Goal: Task Accomplishment & Management: Manage account settings

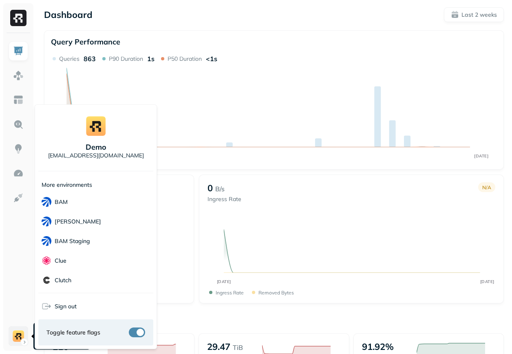
click at [17, 332] on html "Dashboard Last 2 weeks Query Performance SEP 17 OCT 01 Queries 863 P90 Duration…" at bounding box center [256, 294] width 512 height 588
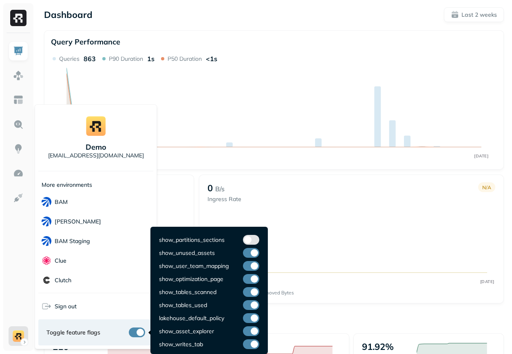
click at [140, 334] on button "button" at bounding box center [137, 333] width 16 height 10
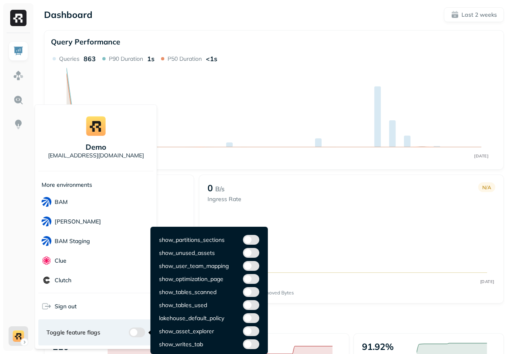
click at [138, 328] on button "button" at bounding box center [137, 333] width 16 height 10
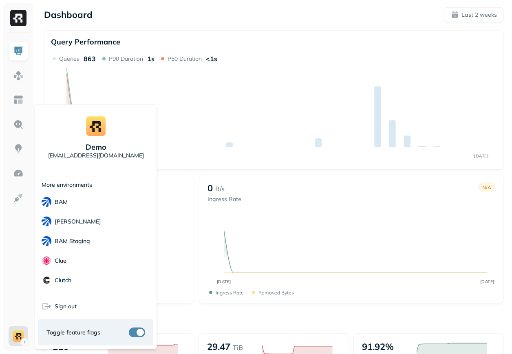
click at [234, 171] on html "Dashboard Last 2 weeks Query Performance SEP 17 OCT 01 Queries 863 P90 Duration…" at bounding box center [256, 294] width 512 height 588
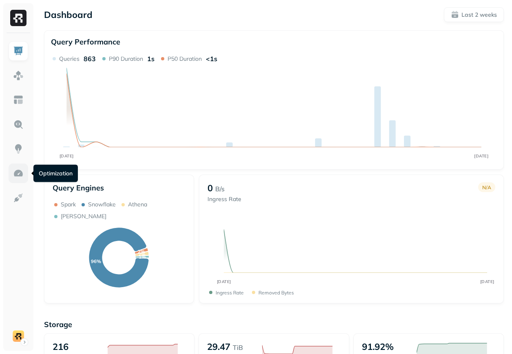
click at [21, 171] on img at bounding box center [18, 173] width 11 height 11
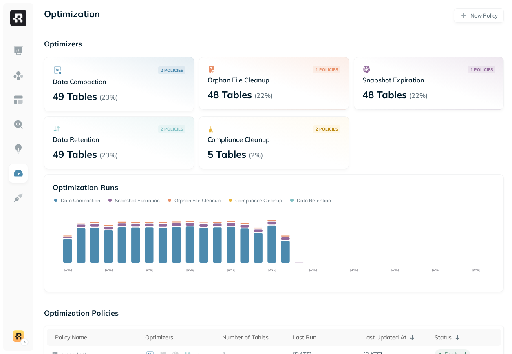
click at [140, 127] on div "2 POLICIES" at bounding box center [119, 129] width 133 height 8
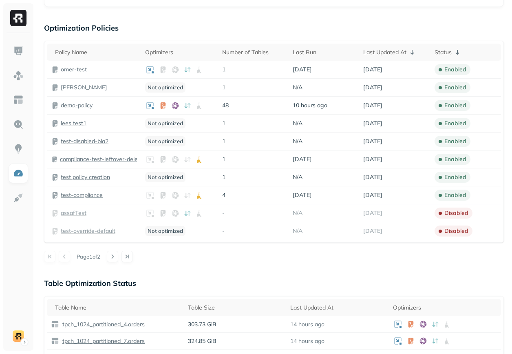
scroll to position [321, 0]
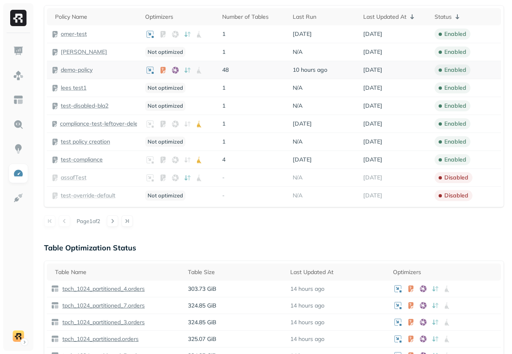
click at [76, 70] on p "demo-policy" at bounding box center [77, 70] width 32 height 8
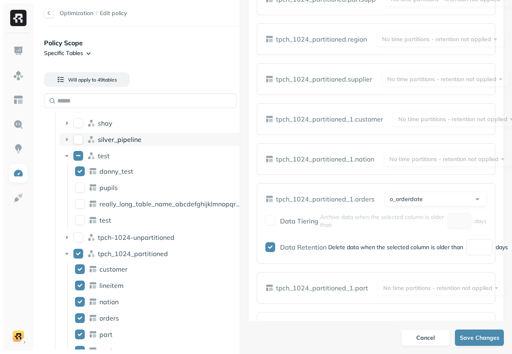
scroll to position [162, 0]
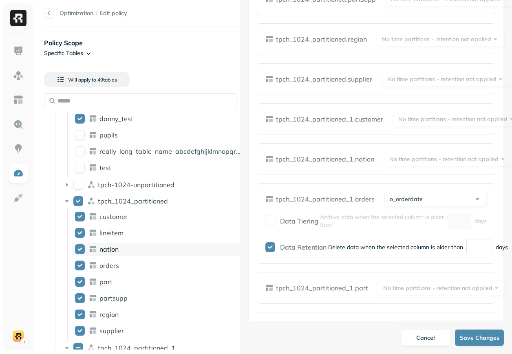
click at [124, 246] on div "nation" at bounding box center [171, 249] width 143 height 8
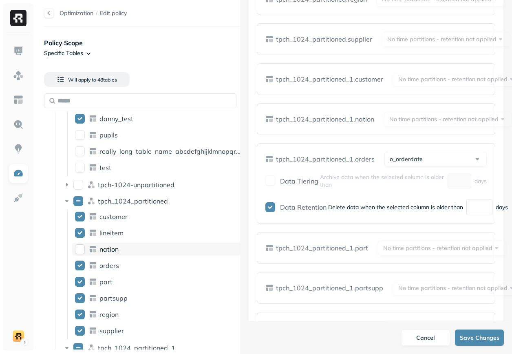
scroll to position [814, 0]
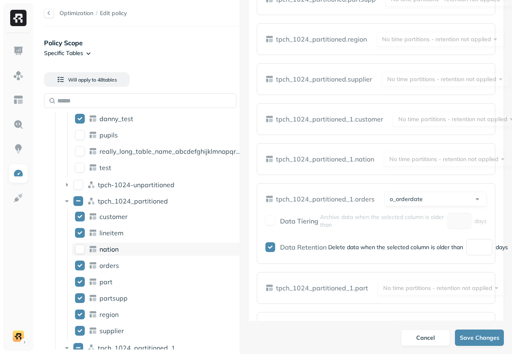
click at [124, 246] on div "nation" at bounding box center [171, 249] width 143 height 8
click at [124, 268] on div "orders" at bounding box center [171, 266] width 143 height 8
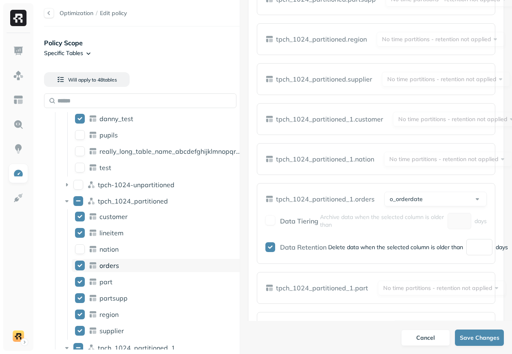
scroll to position [725, 0]
click at [95, 265] on icon at bounding box center [93, 266] width 8 height 8
click at [106, 251] on span "nation" at bounding box center [109, 249] width 19 height 8
click at [151, 199] on span "tpch_1024_partitioned" at bounding box center [133, 201] width 70 height 8
click at [113, 266] on span "nation" at bounding box center [109, 266] width 19 height 8
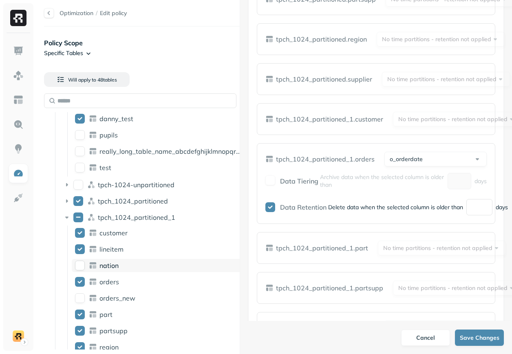
click at [113, 266] on span "nation" at bounding box center [109, 266] width 19 height 8
click at [120, 253] on span "lineitem" at bounding box center [112, 249] width 24 height 8
click at [114, 268] on span "nation" at bounding box center [109, 266] width 19 height 8
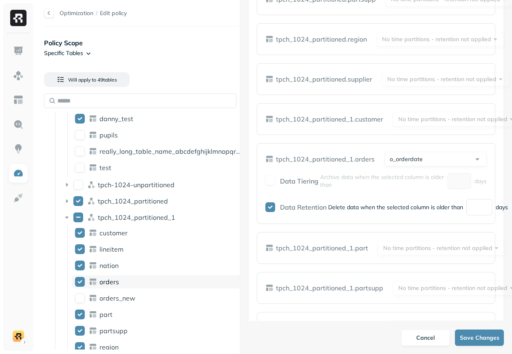
click at [113, 280] on span "orders" at bounding box center [110, 282] width 20 height 8
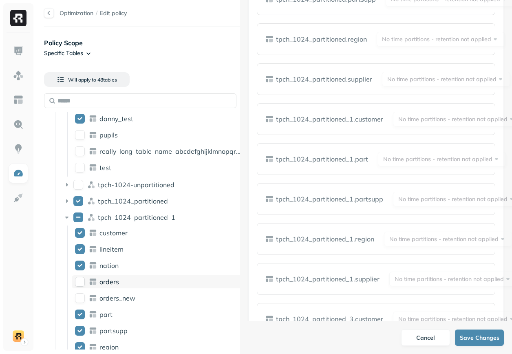
click at [113, 280] on span "orders" at bounding box center [110, 282] width 20 height 8
type button "on"
click at [113, 168] on div "test" at bounding box center [171, 168] width 143 height 8
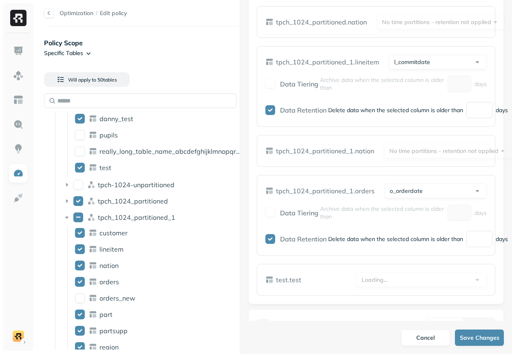
scroll to position [2891, 0]
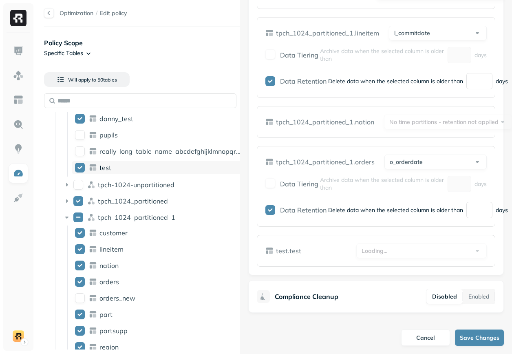
click at [113, 165] on div "test" at bounding box center [171, 168] width 143 height 8
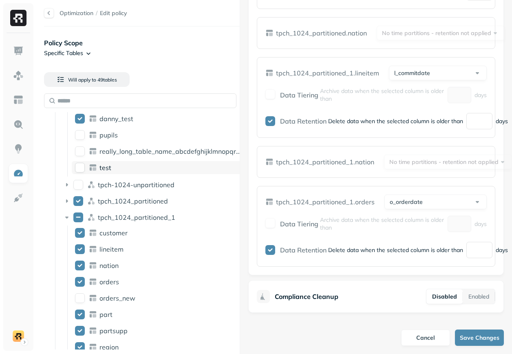
click at [113, 165] on div "test" at bounding box center [171, 168] width 143 height 8
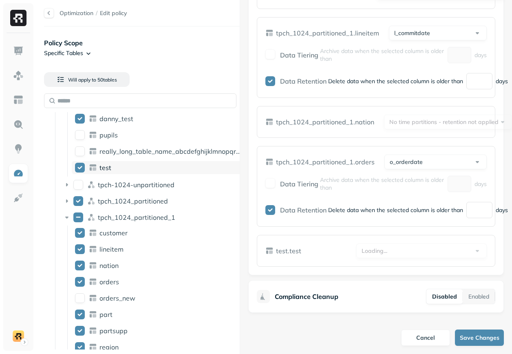
click at [133, 171] on div "test" at bounding box center [171, 168] width 143 height 8
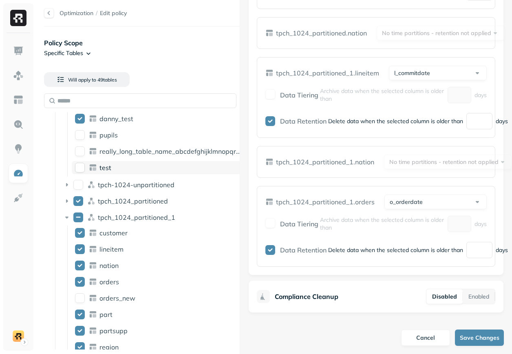
click at [133, 171] on div "test" at bounding box center [171, 168] width 143 height 8
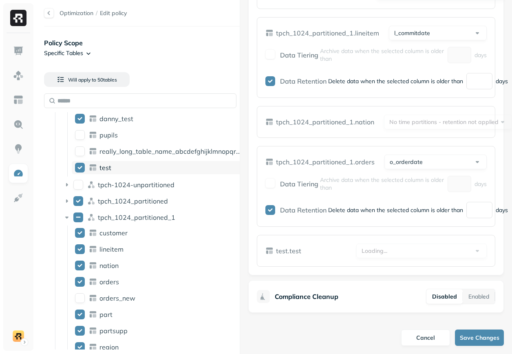
click at [133, 171] on div "test" at bounding box center [171, 168] width 143 height 8
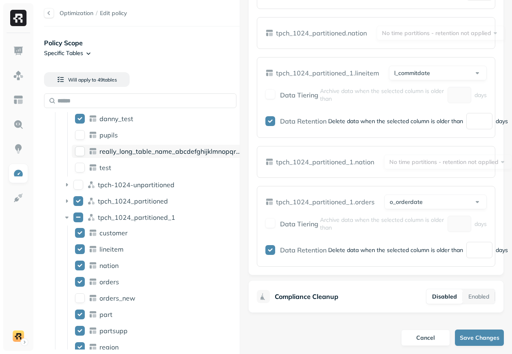
click at [143, 152] on span "really_long_table_name_abcdefghijklmnopqrstuvwxyz1234567890" at bounding box center [203, 151] width 207 height 8
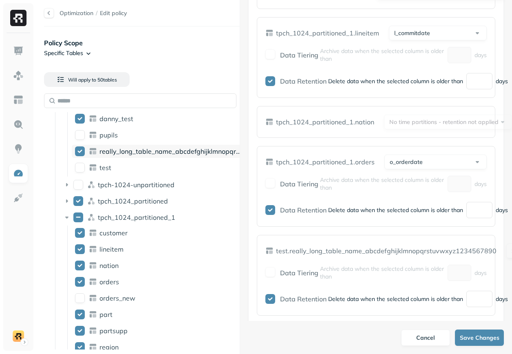
click at [143, 152] on span "really_long_table_name_abcdefghijklmnopqrstuvwxyz1234567890" at bounding box center [203, 151] width 207 height 8
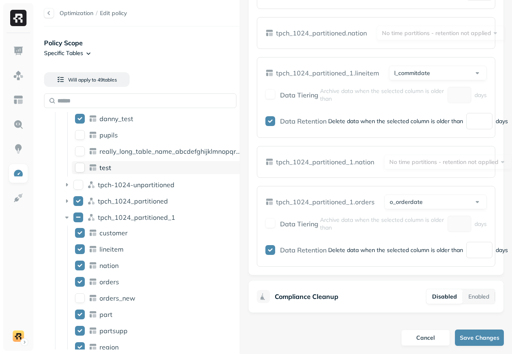
click at [132, 171] on div "test" at bounding box center [171, 168] width 143 height 8
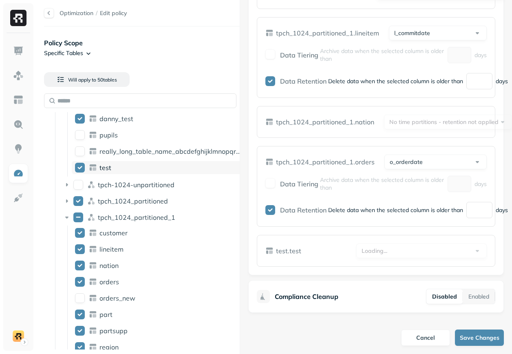
click at [133, 171] on div "test" at bounding box center [171, 168] width 143 height 8
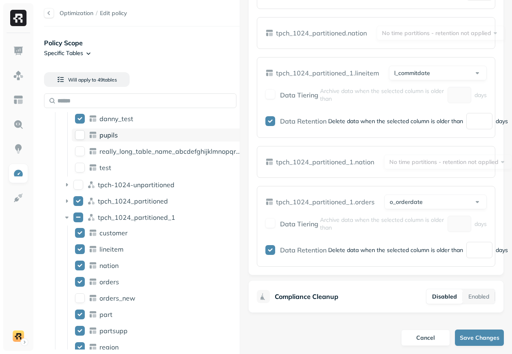
click at [151, 135] on div "pupils" at bounding box center [171, 135] width 143 height 8
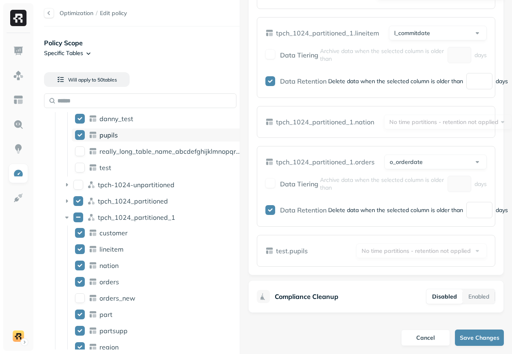
click at [151, 135] on div "pupils" at bounding box center [171, 135] width 143 height 8
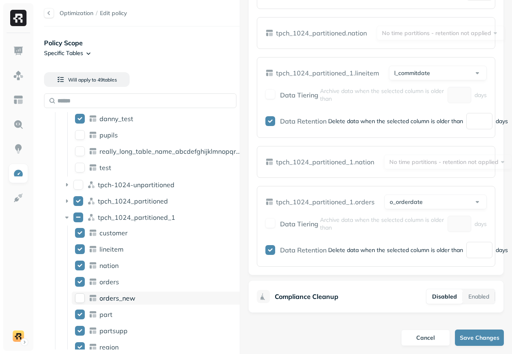
click at [109, 303] on div "on orders_new" at bounding box center [159, 298] width 174 height 13
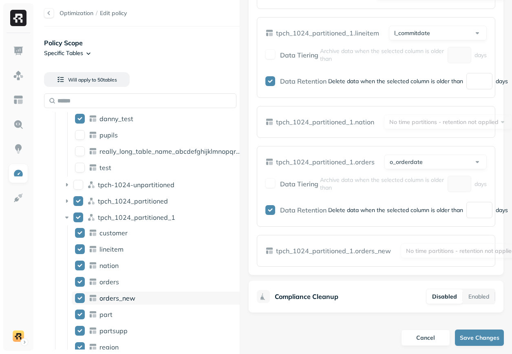
click at [109, 303] on div "orders_new" at bounding box center [159, 298] width 174 height 13
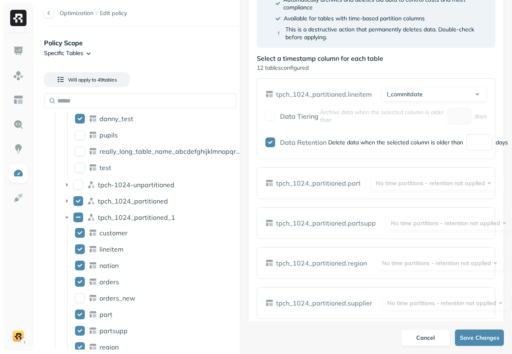
scroll to position [486, 0]
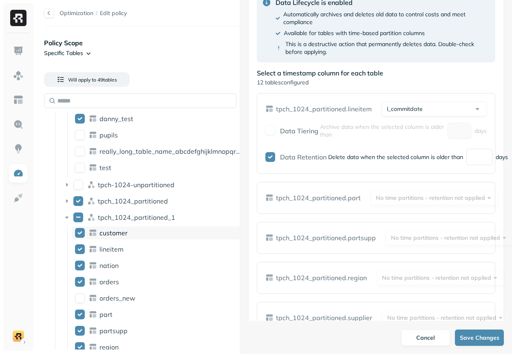
click at [91, 238] on div "customer" at bounding box center [159, 232] width 174 height 13
click at [94, 235] on icon at bounding box center [95, 234] width 4 height 3
click at [94, 249] on icon at bounding box center [95, 250] width 4 height 3
click at [94, 269] on icon at bounding box center [93, 266] width 8 height 8
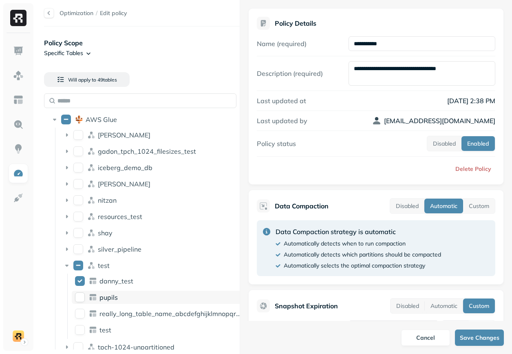
click at [120, 298] on div "pupils" at bounding box center [171, 297] width 143 height 8
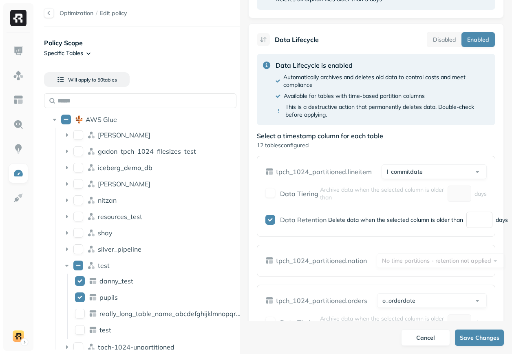
scroll to position [497, 0]
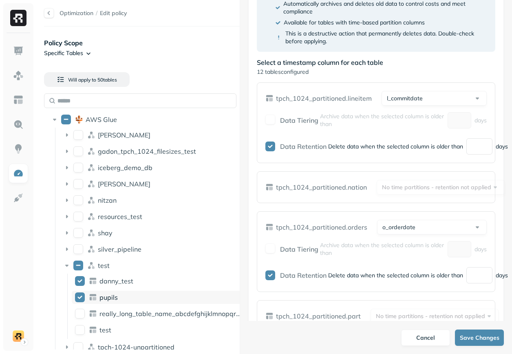
click at [183, 295] on div "pupils" at bounding box center [171, 297] width 143 height 8
click at [180, 280] on div "danny_test" at bounding box center [171, 281] width 143 height 8
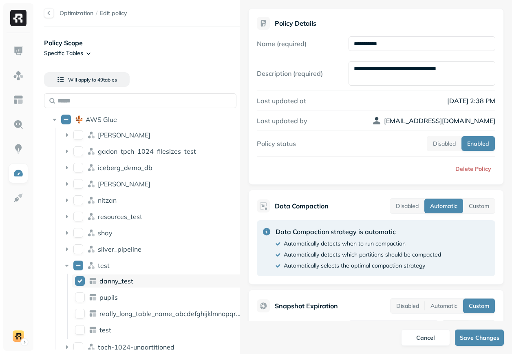
click at [138, 279] on div "danny_test" at bounding box center [171, 281] width 143 height 8
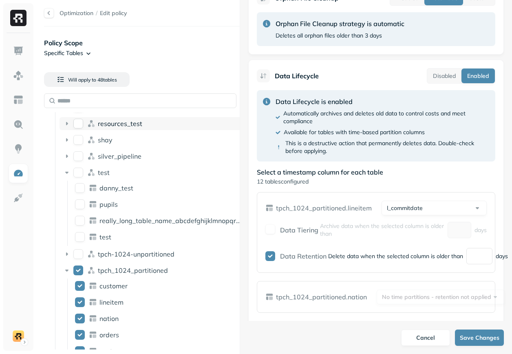
scroll to position [129, 0]
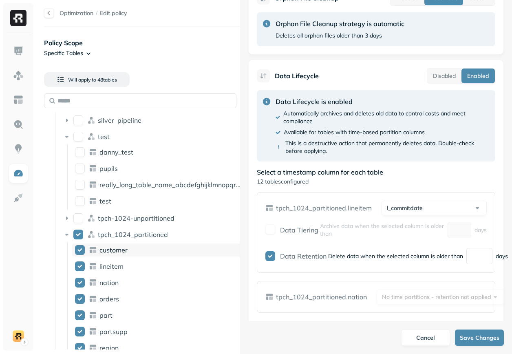
click at [166, 250] on div "customer" at bounding box center [171, 250] width 143 height 8
click at [163, 269] on div "lineitem" at bounding box center [171, 266] width 143 height 8
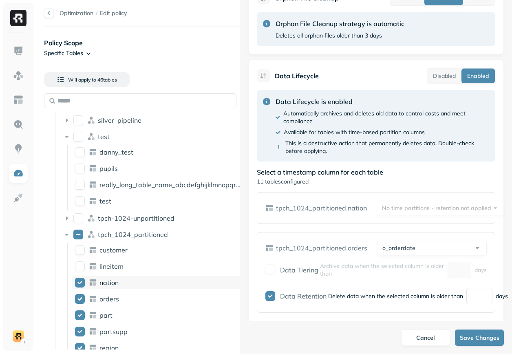
click at [162, 284] on div "nation" at bounding box center [171, 283] width 143 height 8
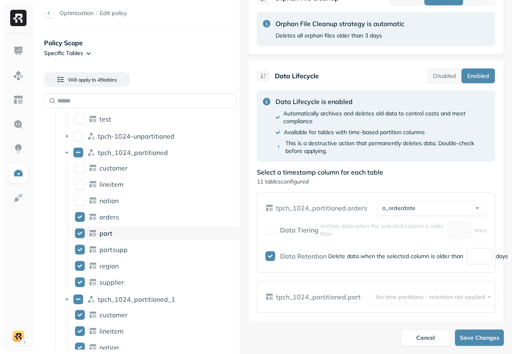
scroll to position [211, 0]
click at [168, 216] on div "orders" at bounding box center [171, 217] width 143 height 8
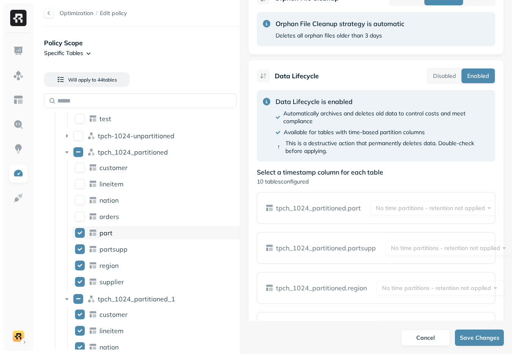
click at [163, 229] on div "part" at bounding box center [171, 233] width 143 height 8
click at [163, 249] on div "partsupp" at bounding box center [171, 249] width 143 height 8
click at [162, 265] on div "region" at bounding box center [171, 266] width 143 height 8
click at [162, 279] on div "supplier" at bounding box center [171, 282] width 143 height 8
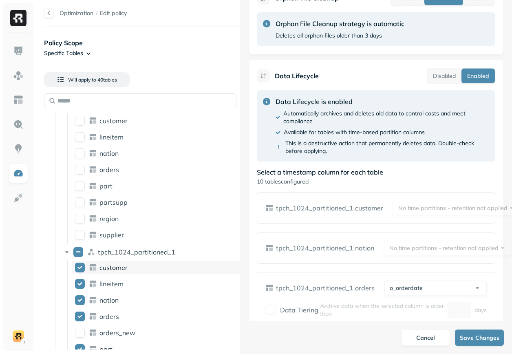
scroll to position [261, 0]
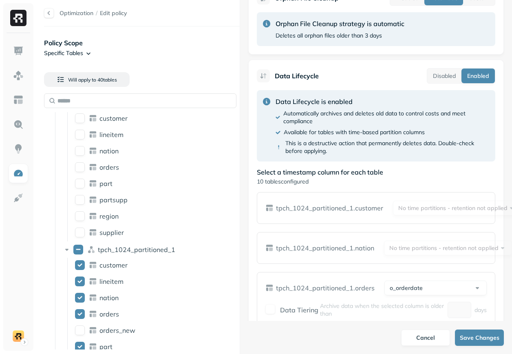
click at [170, 258] on ul "customer lineitem nation orders orders_new part partsupp region supplier" at bounding box center [156, 331] width 178 height 147
click at [82, 249] on button "tpch_1024_partitioned_1" at bounding box center [78, 250] width 10 height 10
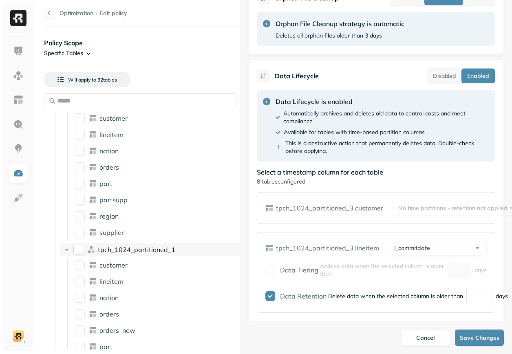
click at [106, 247] on span "tpch_1024_partitioned_1" at bounding box center [137, 250] width 78 height 8
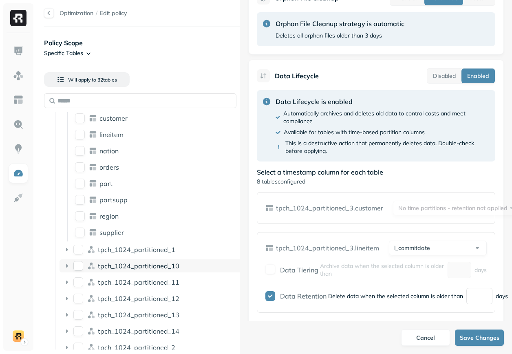
click at [107, 263] on span "tpch_1024_partitioned_10" at bounding box center [139, 266] width 82 height 8
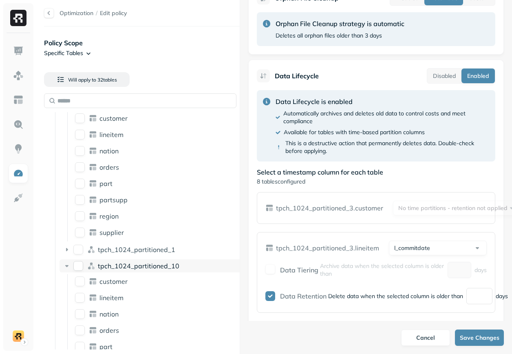
click at [107, 263] on span "tpch_1024_partitioned_10" at bounding box center [139, 266] width 82 height 8
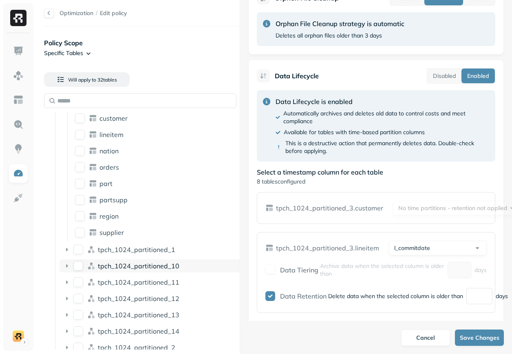
scroll to position [0, 0]
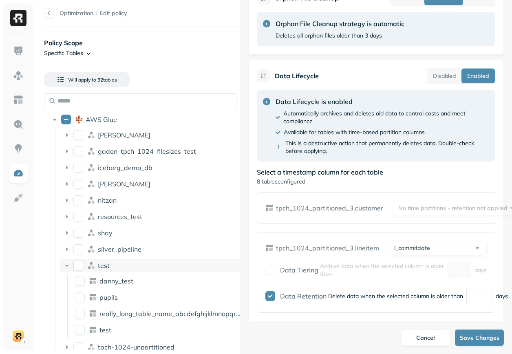
click at [111, 263] on div "test" at bounding box center [170, 266] width 144 height 8
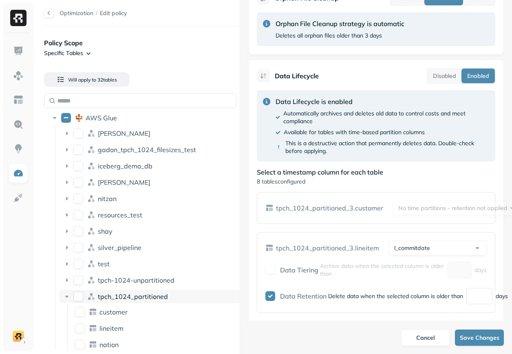
click at [112, 294] on span "tpch_1024_partitioned" at bounding box center [133, 297] width 70 height 8
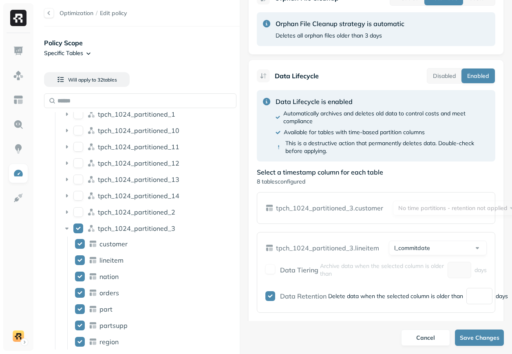
scroll to position [198, 0]
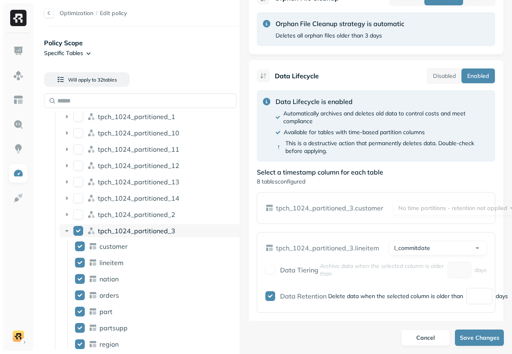
click at [79, 231] on button "tpch_1024_partitioned_3" at bounding box center [78, 231] width 10 height 10
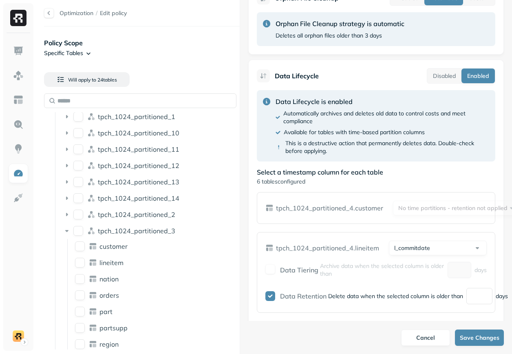
click at [129, 237] on div "tpch_1024_partitioned_3 customer lineitem nation orders part partsupp region su…" at bounding box center [153, 296] width 186 height 145
click at [130, 230] on span "tpch_1024_partitioned_3" at bounding box center [137, 231] width 78 height 8
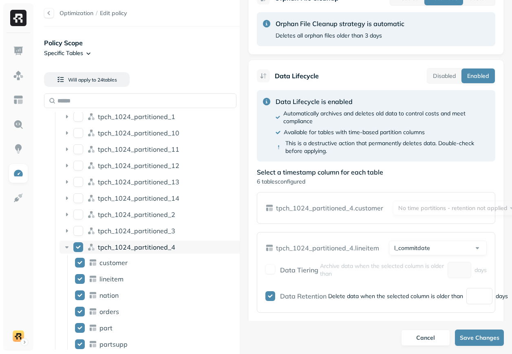
click at [78, 246] on button "tpch_1024_partitioned_4" at bounding box center [78, 247] width 10 height 10
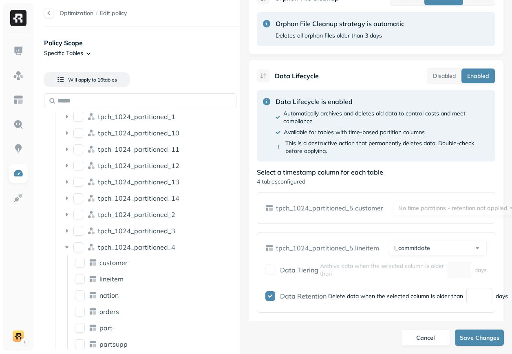
type button "on"
